Goal: Information Seeking & Learning: Learn about a topic

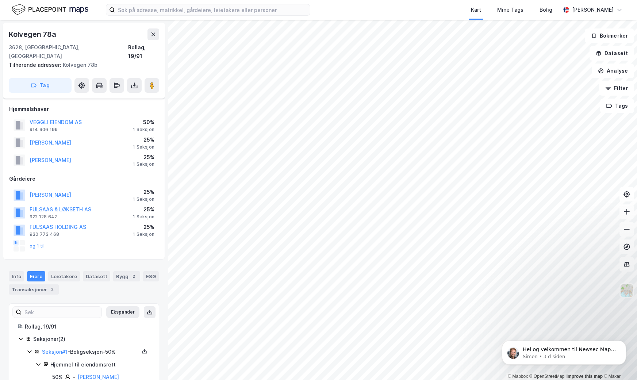
scroll to position [86, 0]
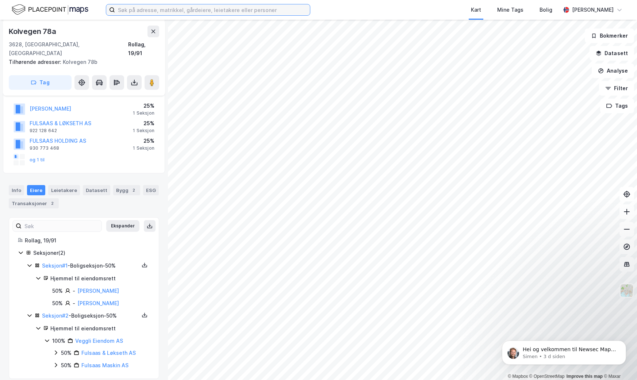
click at [158, 7] on input at bounding box center [212, 9] width 195 height 11
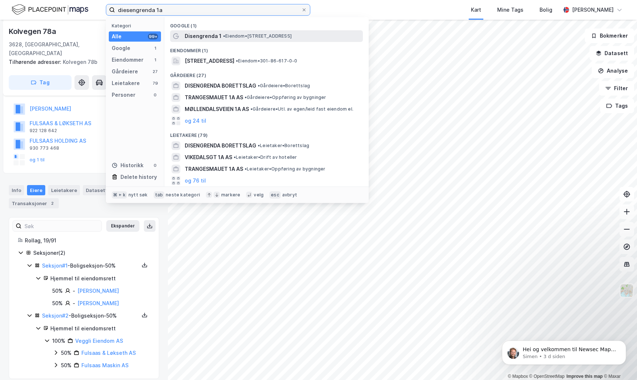
type input "diesengrenda 1a"
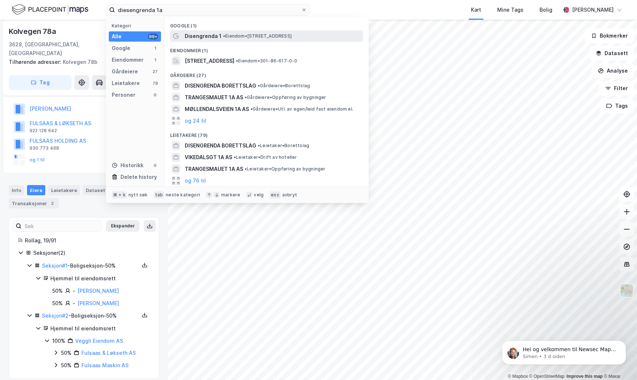
click at [246, 36] on span "• Eiendom • [STREET_ADDRESS]" at bounding box center [257, 36] width 69 height 6
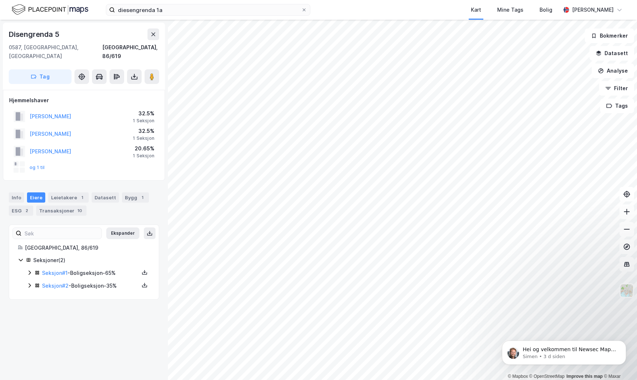
click at [28, 270] on icon at bounding box center [30, 273] width 6 height 6
click at [28, 320] on icon at bounding box center [30, 323] width 6 height 6
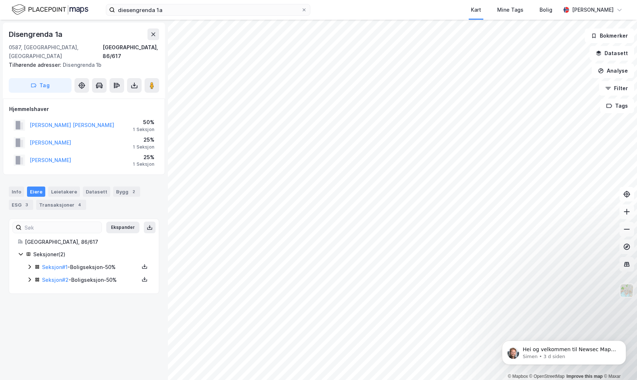
click at [28, 264] on icon at bounding box center [30, 267] width 6 height 6
click at [89, 276] on div "Hjemmel til eiendomsrett" at bounding box center [100, 280] width 100 height 9
click at [144, 264] on icon at bounding box center [145, 267] width 6 height 6
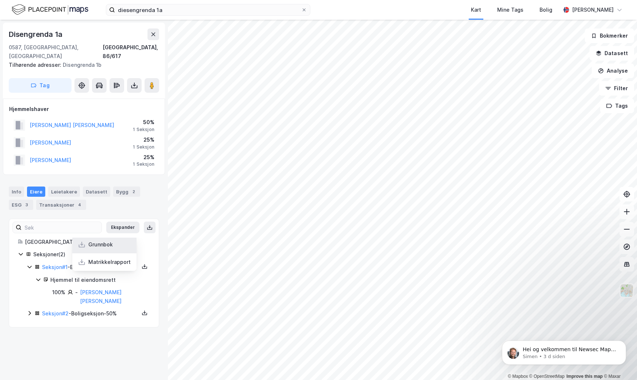
click at [107, 240] on div "Grunnbok" at bounding box center [100, 244] width 24 height 9
click at [56, 264] on link "Seksjon # 1" at bounding box center [55, 267] width 26 height 6
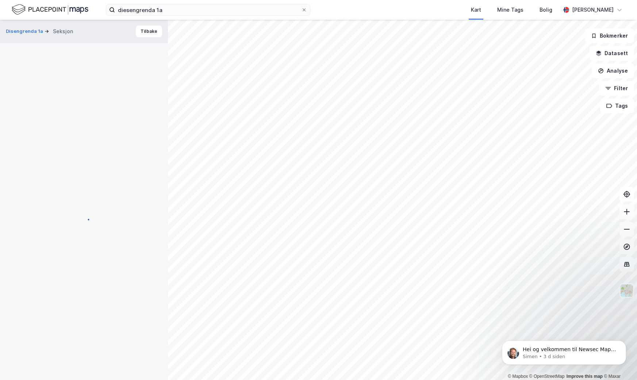
scroll to position [59, 0]
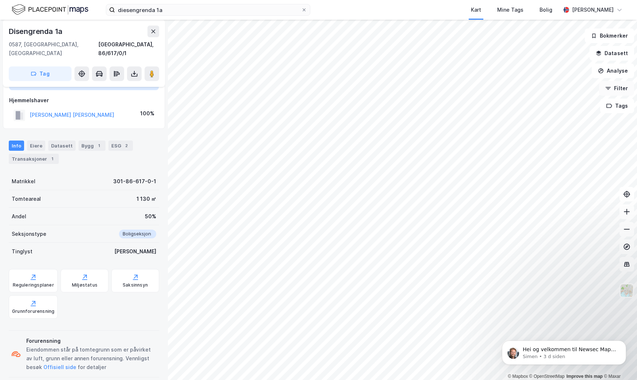
scroll to position [24, 0]
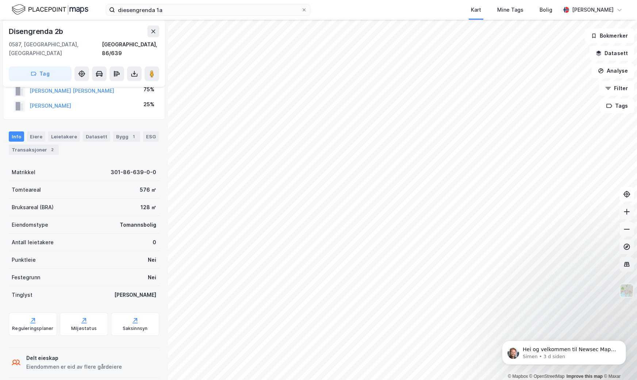
scroll to position [24, 0]
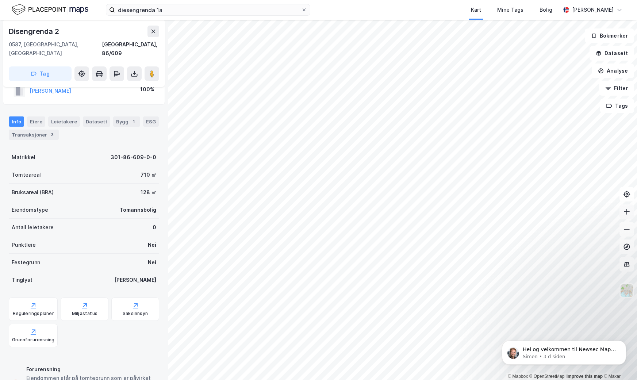
scroll to position [24, 0]
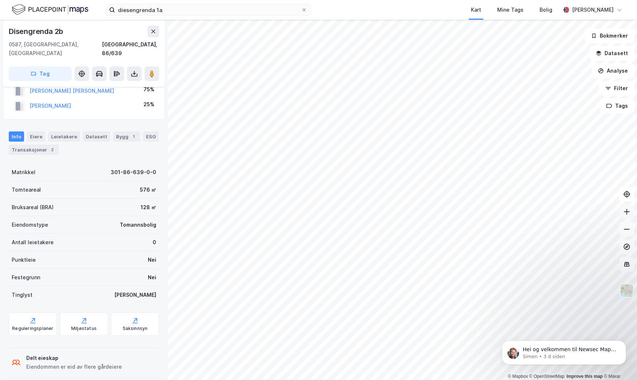
scroll to position [24, 0]
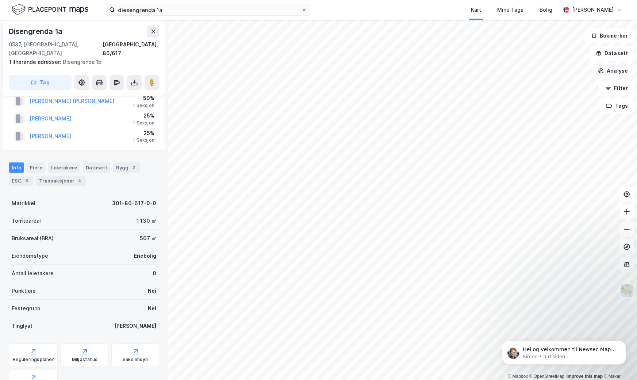
click at [616, 72] on button "Analyse" at bounding box center [613, 71] width 42 height 15
click at [608, 67] on button "Analyse" at bounding box center [613, 71] width 42 height 15
click at [614, 52] on button "Datasett" at bounding box center [612, 53] width 45 height 15
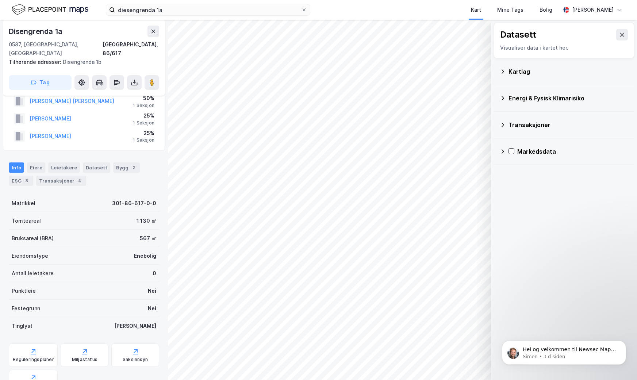
click at [502, 125] on icon at bounding box center [503, 125] width 6 height 6
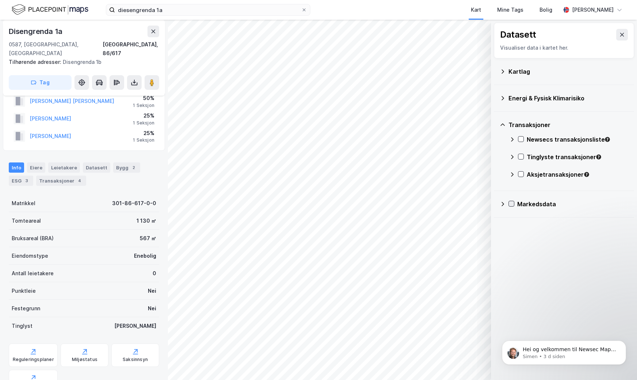
click at [512, 204] on icon at bounding box center [512, 204] width 4 height 3
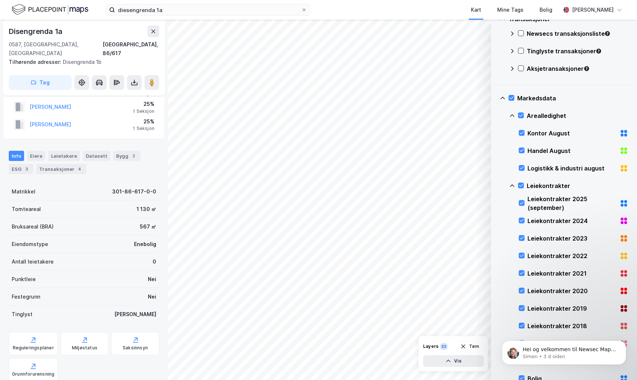
scroll to position [0, 0]
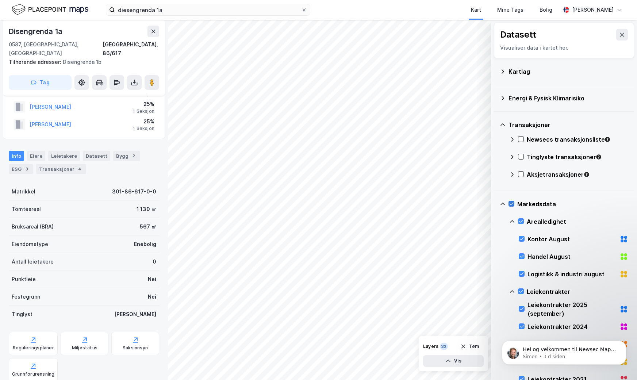
click at [510, 205] on icon at bounding box center [511, 203] width 5 height 5
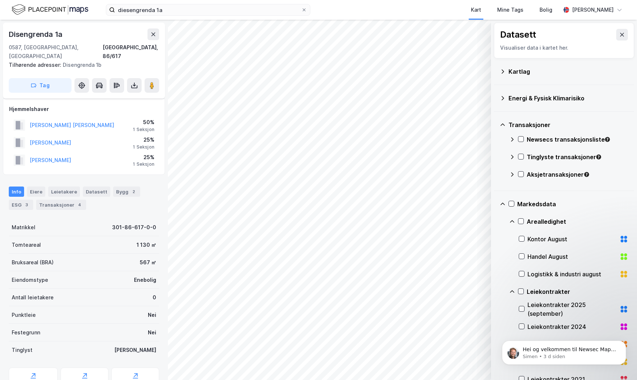
click at [504, 204] on icon at bounding box center [503, 204] width 4 height 3
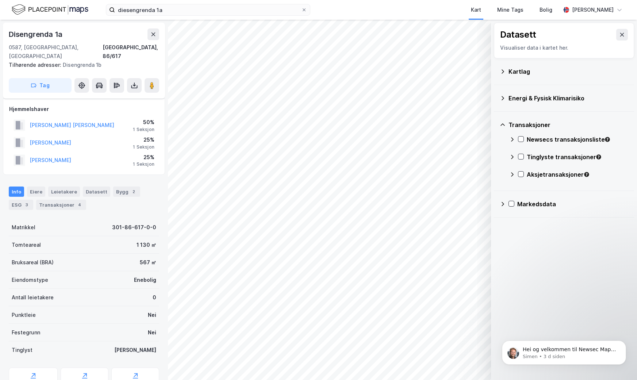
click at [504, 203] on icon at bounding box center [503, 204] width 6 height 6
click at [503, 205] on icon at bounding box center [503, 204] width 6 height 6
click at [503, 124] on icon at bounding box center [503, 124] width 4 height 3
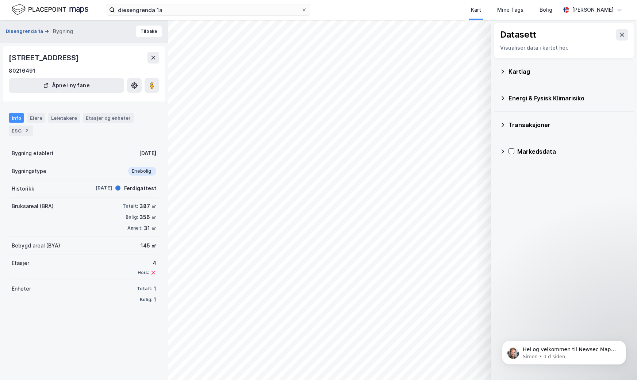
click at [30, 30] on button "Disengrenda 1a" at bounding box center [25, 31] width 39 height 7
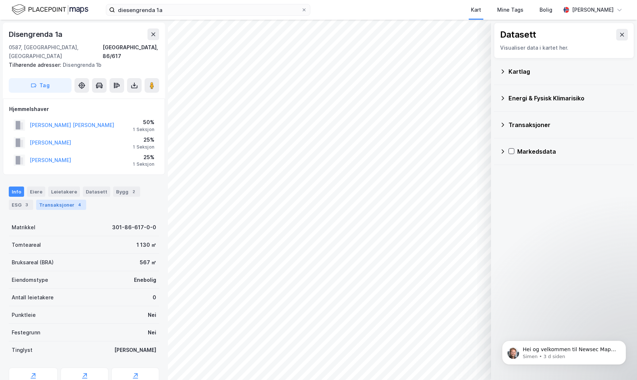
click at [66, 200] on div "Transaksjoner 4" at bounding box center [61, 205] width 50 height 10
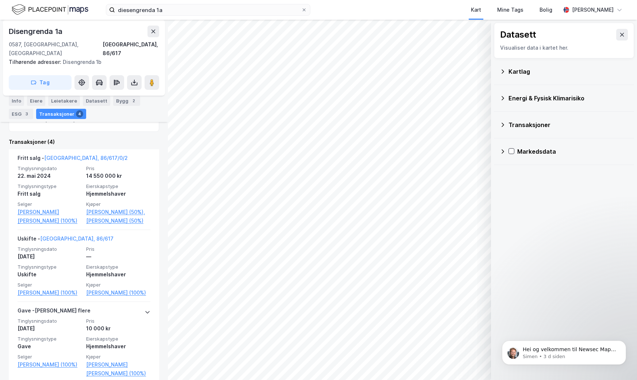
scroll to position [198, 0]
